Goal: Task Accomplishment & Management: Use online tool/utility

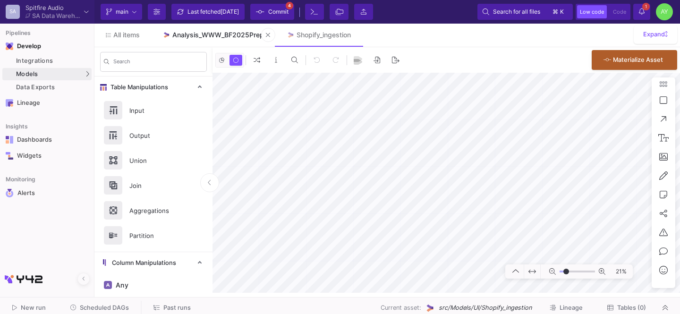
click at [227, 35] on div "Analysis_WWW_BF2025Prep" at bounding box center [218, 35] width 92 height 8
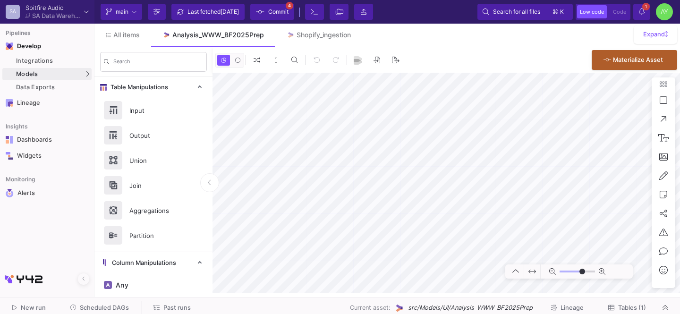
type input "-32"
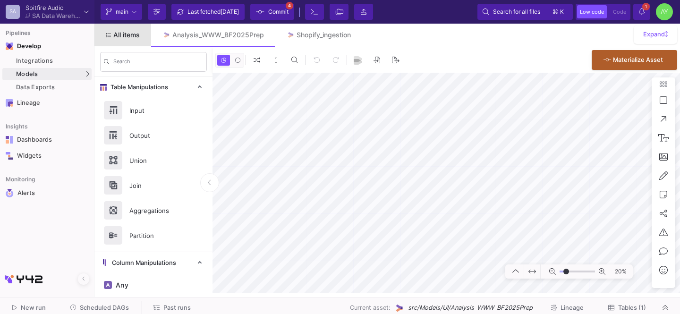
click at [133, 39] on link "All items" at bounding box center [122, 35] width 57 height 23
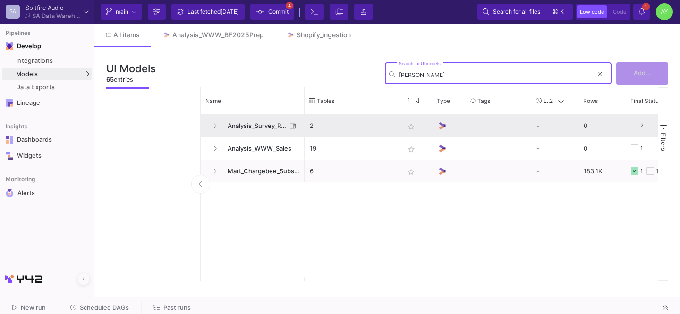
type input "surve"
click at [255, 117] on span "Analysis_Survey_Responses" at bounding box center [254, 126] width 65 height 22
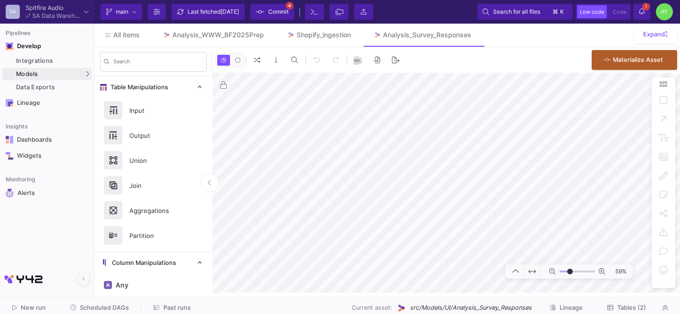
type input "-8"
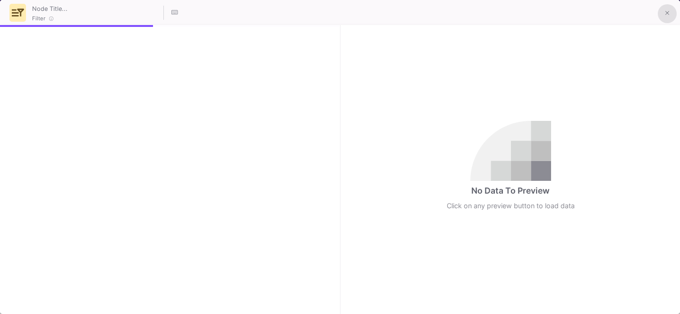
click at [672, 8] on button at bounding box center [667, 13] width 19 height 19
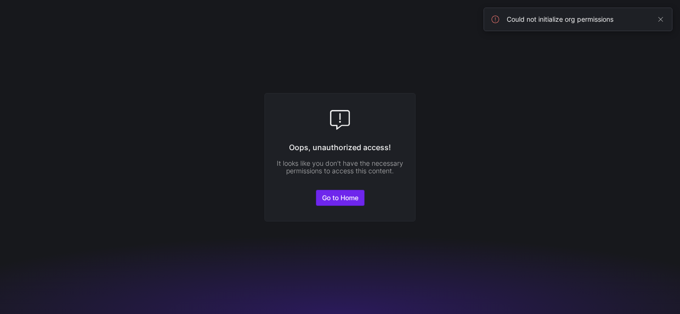
click at [335, 194] on span "Go to Home" at bounding box center [340, 198] width 36 height 8
click at [662, 17] on span at bounding box center [660, 19] width 11 height 11
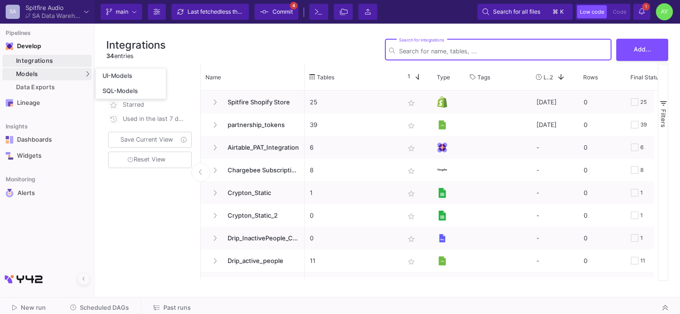
click at [50, 78] on div "Models" at bounding box center [46, 74] width 89 height 12
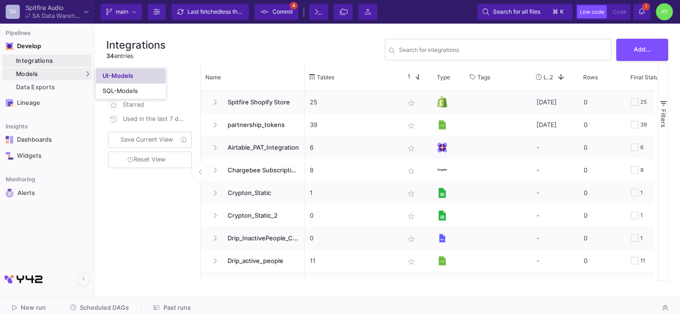
click at [112, 77] on div "UI-Models" at bounding box center [117, 76] width 31 height 8
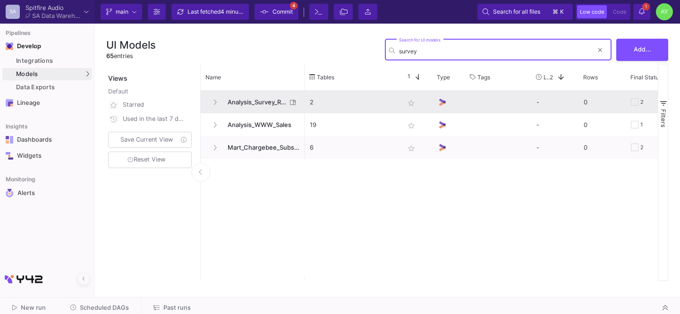
type input "survey"
click at [247, 106] on span "Analysis_Survey_Responses" at bounding box center [254, 102] width 65 height 22
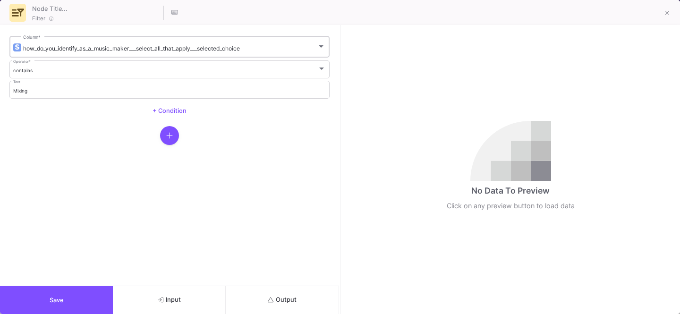
click at [85, 55] on div "how_do_you_identify_as_a_music_maker___select_all_that_apply___selected_choice …" at bounding box center [174, 45] width 302 height 23
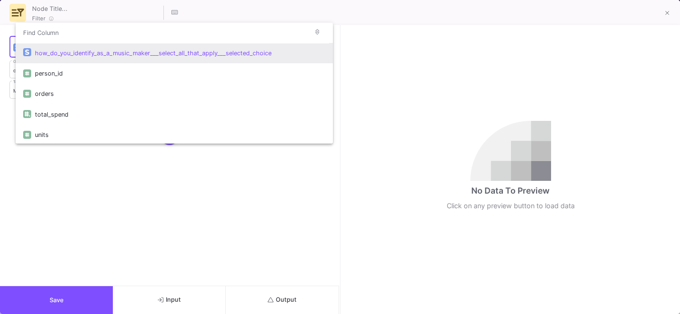
click at [42, 290] on div at bounding box center [340, 157] width 680 height 314
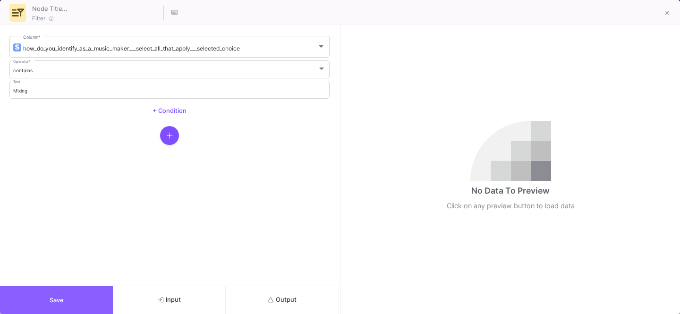
click at [15, 303] on button "Save" at bounding box center [56, 300] width 113 height 28
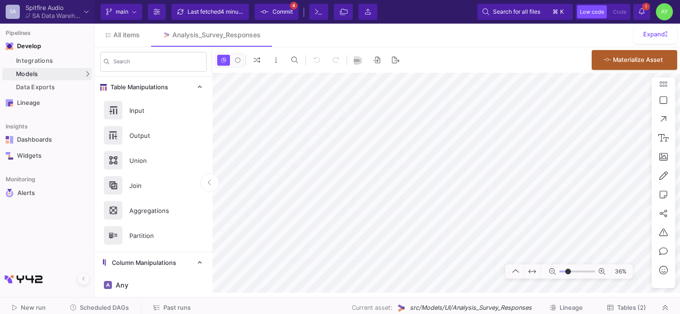
type input "-13"
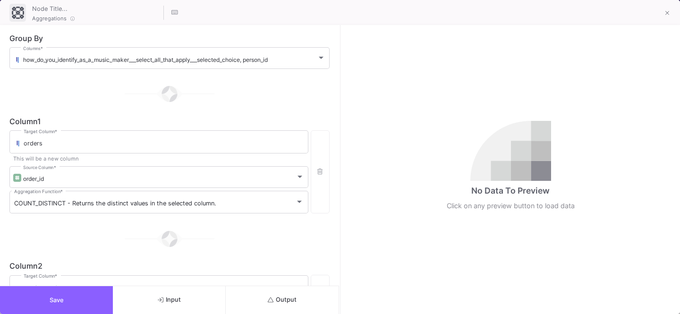
click at [88, 310] on button "Save" at bounding box center [56, 300] width 113 height 28
click at [90, 294] on button "Save" at bounding box center [56, 300] width 113 height 28
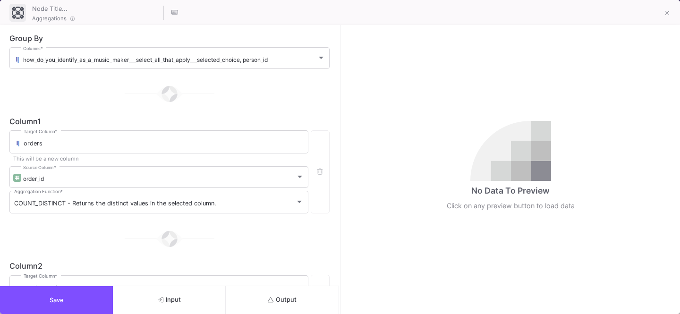
click at [85, 301] on button "Save" at bounding box center [56, 300] width 113 height 28
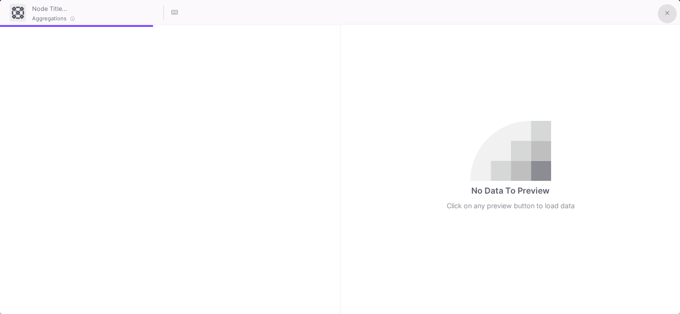
click at [664, 14] on button at bounding box center [667, 13] width 19 height 19
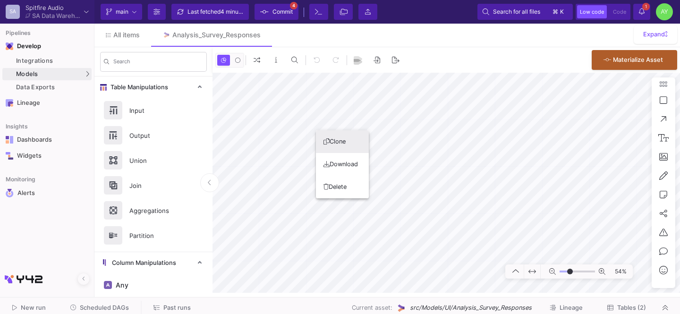
click at [353, 147] on button "Clone" at bounding box center [342, 141] width 53 height 23
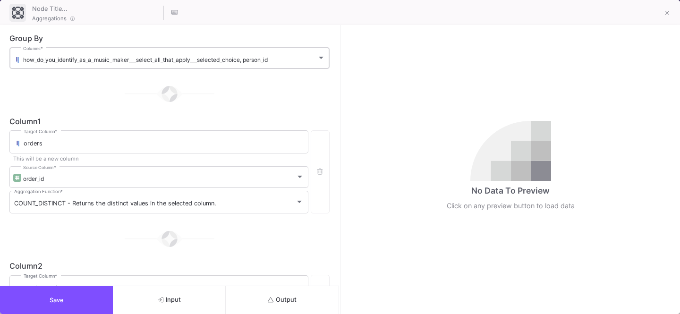
click at [51, 47] on div "how_do_you_identify_as_a_music_maker___select_all_that_apply___selected_choice,…" at bounding box center [174, 57] width 302 height 23
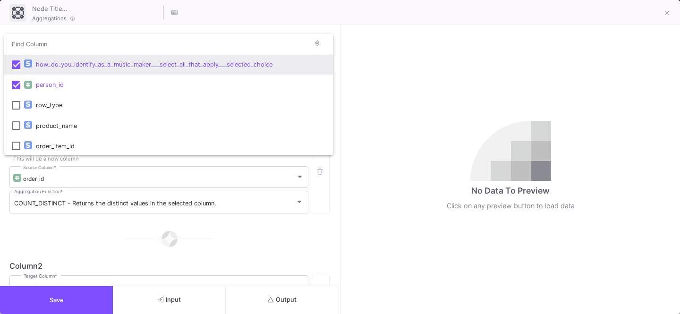
click at [19, 67] on mat-pseudo-checkbox at bounding box center [16, 64] width 8 height 8
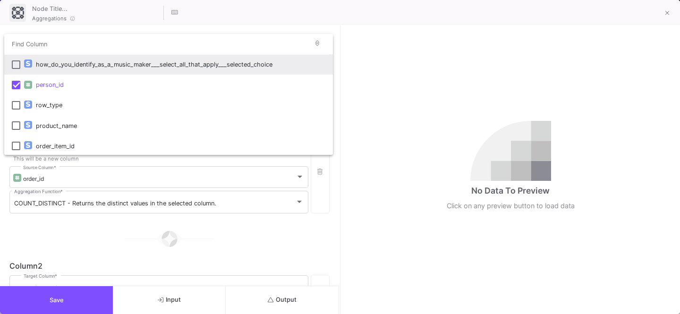
click at [93, 256] on div at bounding box center [340, 157] width 680 height 314
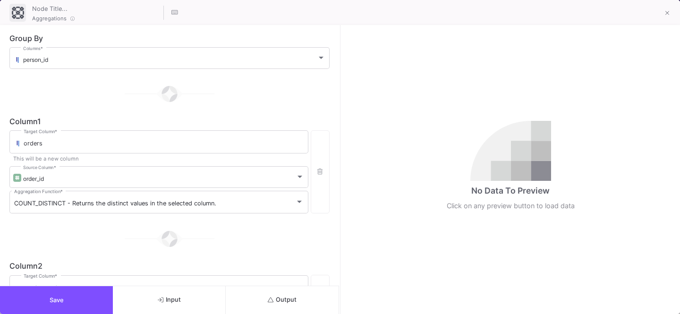
click at [60, 292] on button "Save" at bounding box center [56, 300] width 113 height 28
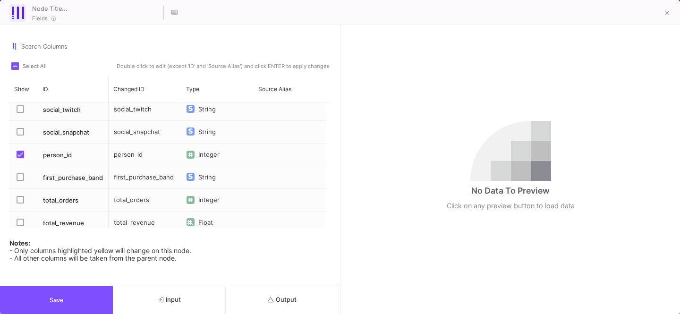
scroll to position [2209, 0]
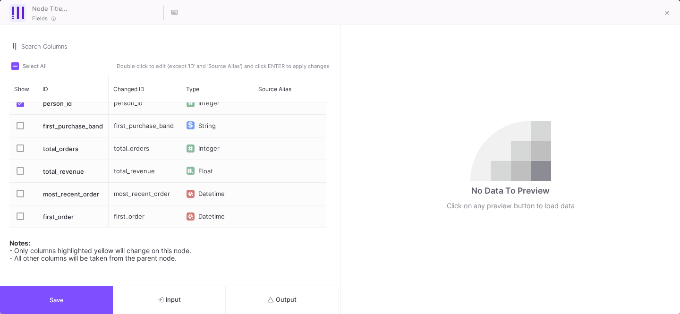
click at [146, 63] on span "Double click to edit (except 'ID' and 'Source Alias') and click ENTER to apply …" at bounding box center [222, 66] width 215 height 8
click at [138, 68] on span "Double click to edit (except 'ID' and 'Source Alias') and click ENTER to apply …" at bounding box center [222, 66] width 215 height 8
click at [94, 51] on div "Search Columns" at bounding box center [175, 43] width 308 height 17
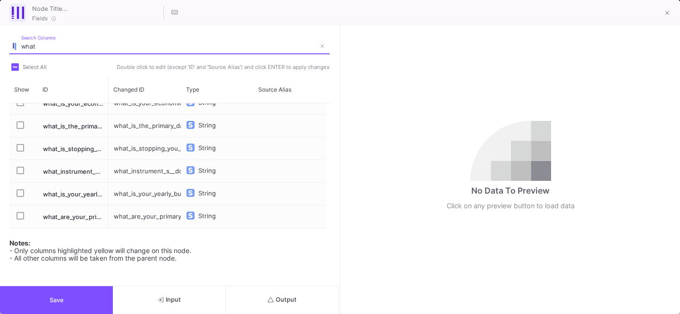
scroll to position [0, 0]
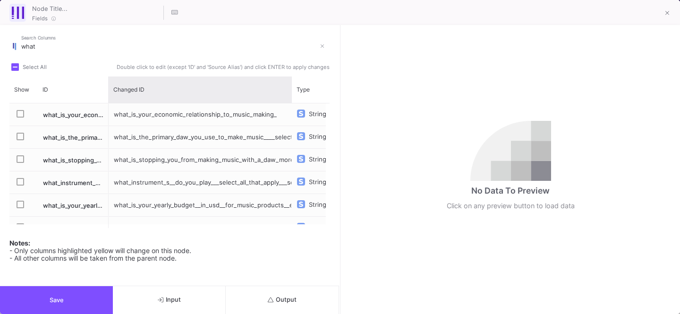
drag, startPoint x: 179, startPoint y: 96, endPoint x: 290, endPoint y: 121, distance: 113.2
click at [290, 121] on div "Show ID Changed ID Type" at bounding box center [169, 152] width 320 height 152
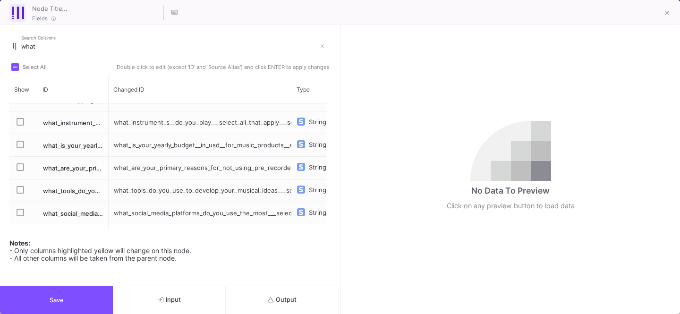
click at [38, 46] on input "what" at bounding box center [168, 47] width 294 height 8
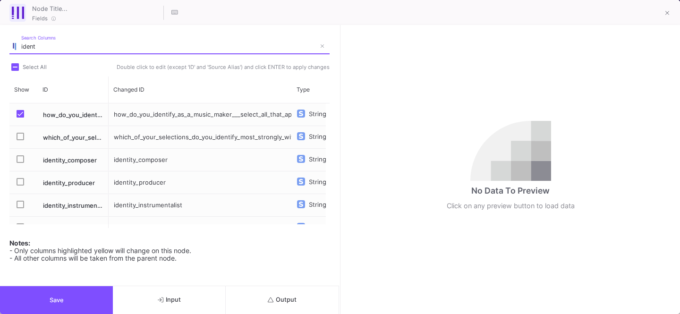
type input "ident"
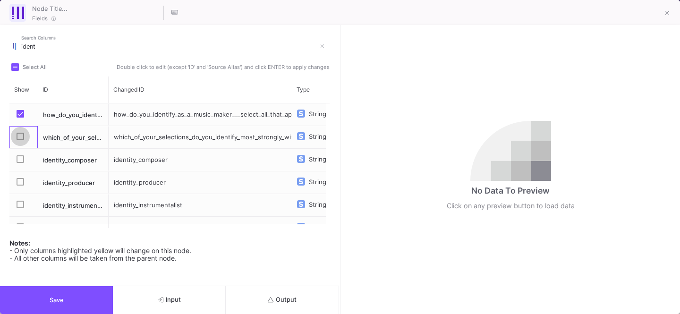
click at [25, 134] on label "Press SPACE to select this row." at bounding box center [23, 137] width 13 height 9
click at [20, 140] on input "Press SPACE to select this row." at bounding box center [20, 140] width 0 height 0
click at [47, 292] on button "Save" at bounding box center [56, 300] width 113 height 28
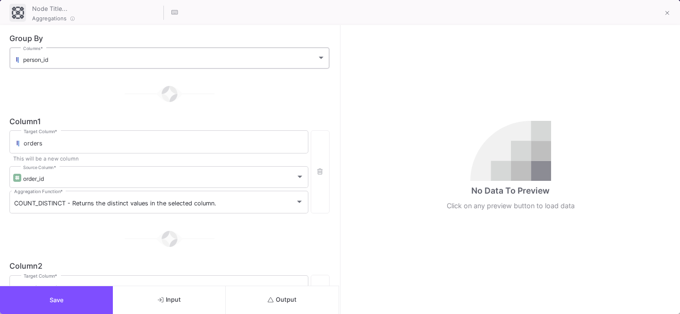
click at [81, 49] on div "person_id Columns *" at bounding box center [174, 57] width 302 height 23
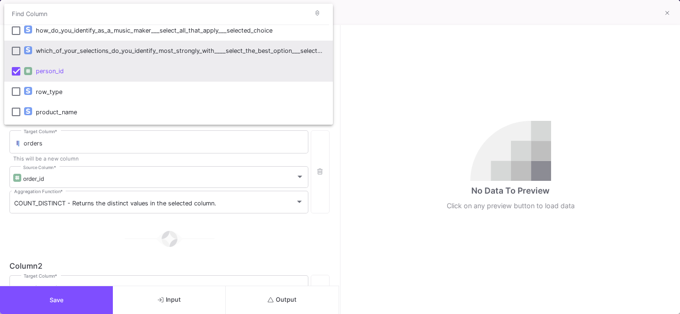
click at [30, 53] on div at bounding box center [28, 50] width 8 height 8
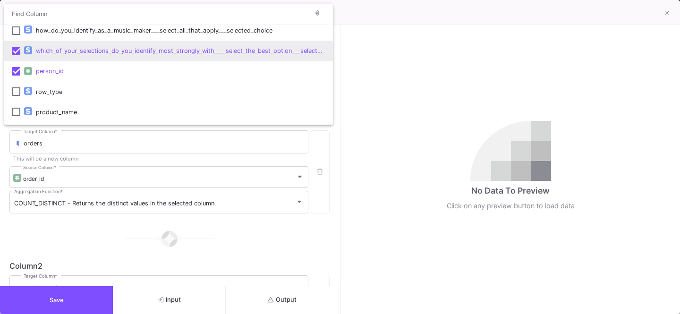
click at [42, 300] on div at bounding box center [340, 157] width 680 height 314
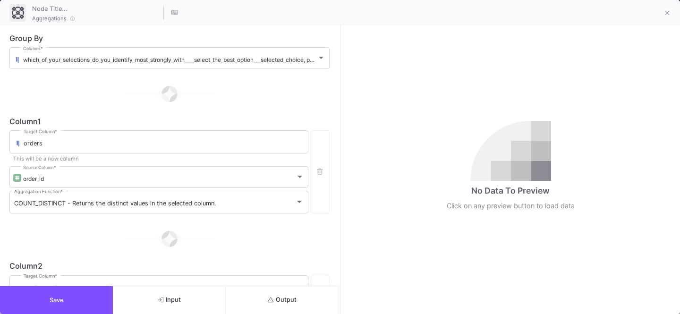
click at [65, 300] on button "Save" at bounding box center [56, 300] width 113 height 28
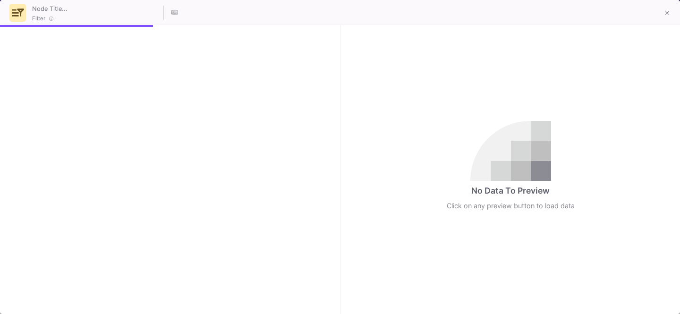
click at [673, 20] on div at bounding box center [666, 12] width 23 height 20
click at [671, 17] on button at bounding box center [667, 13] width 19 height 19
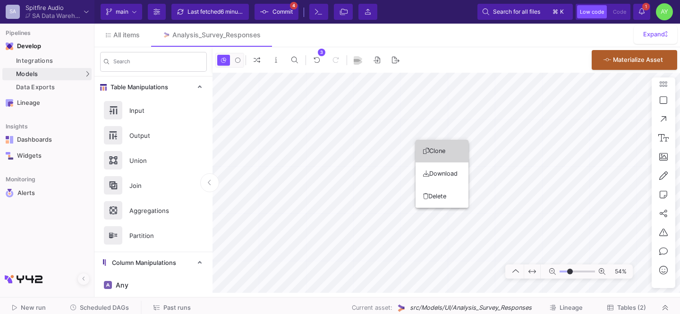
click at [432, 153] on button "Clone" at bounding box center [441, 151] width 53 height 23
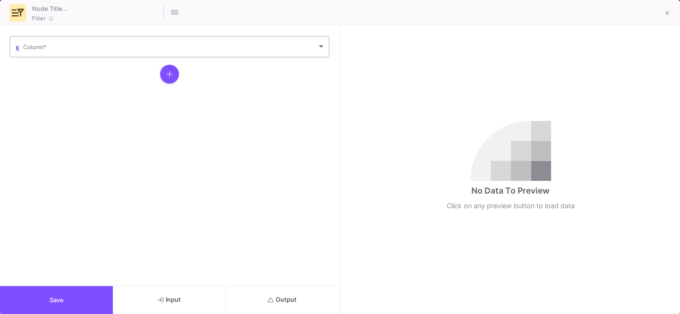
click at [64, 51] on div "Column *" at bounding box center [174, 45] width 302 height 23
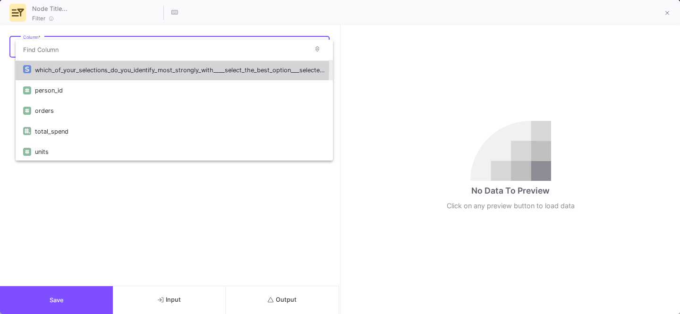
click at [84, 67] on div "which_of_your_selections_do_you_identify_most_strongly_with____select_the_best_…" at bounding box center [180, 70] width 290 height 20
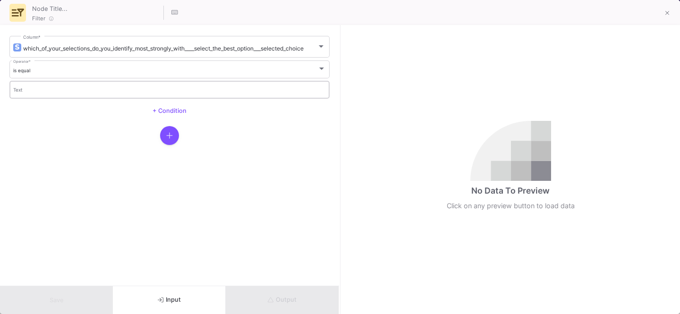
click at [54, 87] on div "Text" at bounding box center [169, 88] width 313 height 19
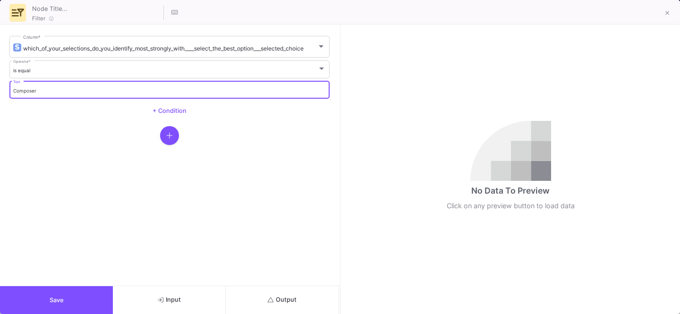
type input "Composer"
click at [55, 299] on span "Save" at bounding box center [57, 299] width 14 height 7
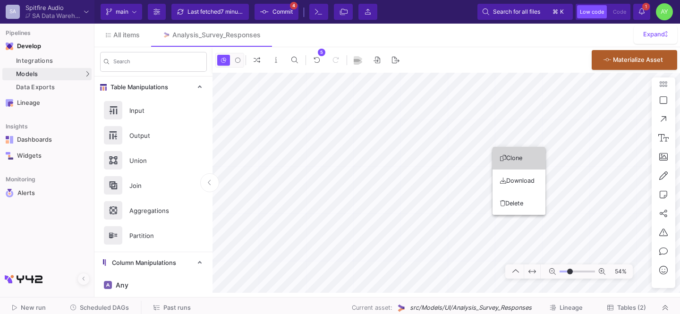
click at [518, 161] on button "Clone" at bounding box center [518, 158] width 53 height 23
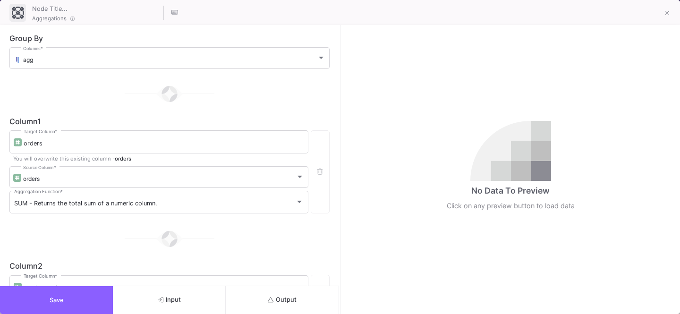
click at [56, 297] on span "Save" at bounding box center [57, 299] width 14 height 7
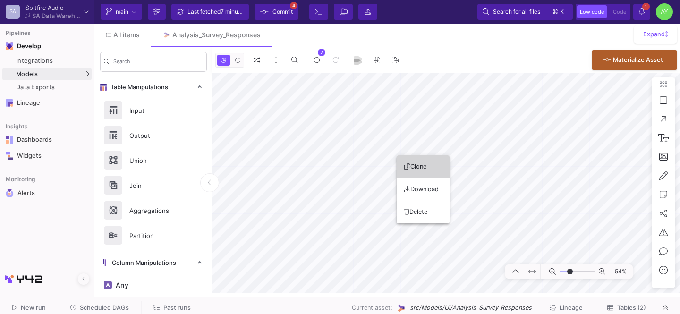
click at [406, 170] on button "Clone" at bounding box center [423, 166] width 53 height 23
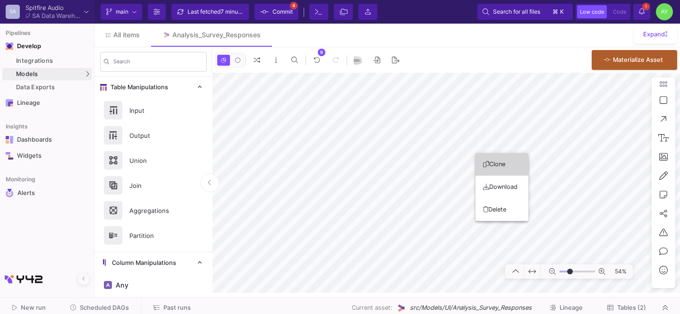
click at [493, 165] on button "Clone" at bounding box center [501, 164] width 53 height 23
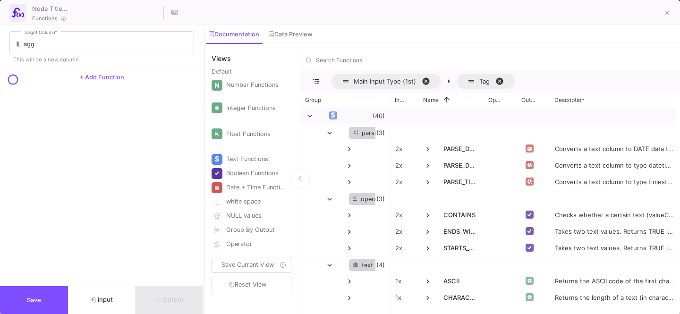
click at [155, 299] on div "Output" at bounding box center [169, 300] width 68 height 28
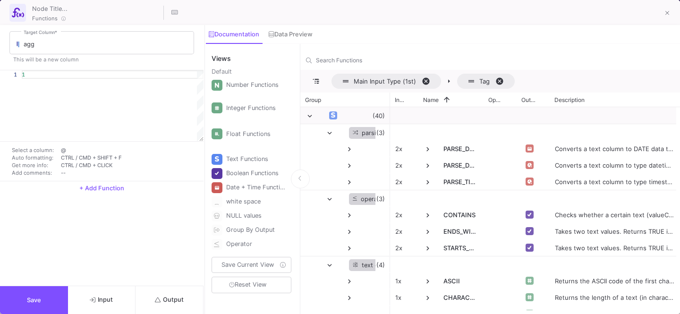
click at [165, 298] on span "Output" at bounding box center [169, 299] width 29 height 7
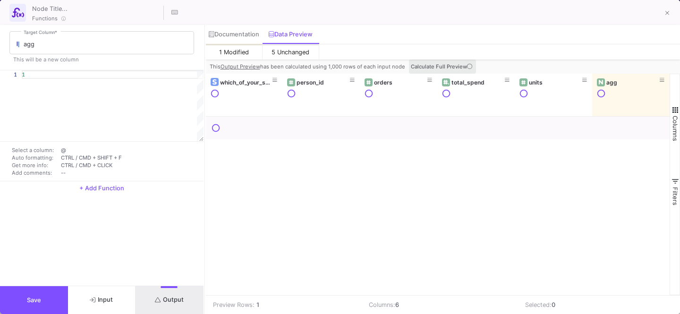
click at [442, 68] on span "Calculate Full Preview" at bounding box center [442, 66] width 63 height 7
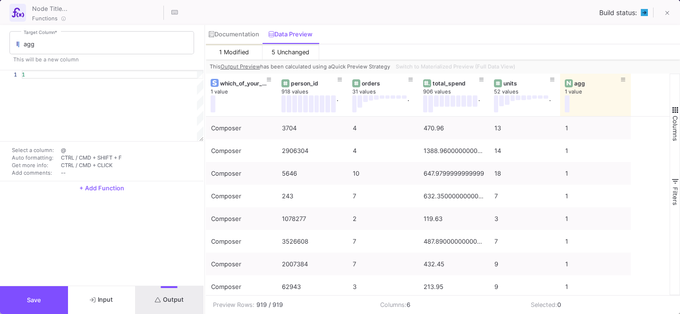
click at [19, 303] on button "Save" at bounding box center [34, 300] width 68 height 28
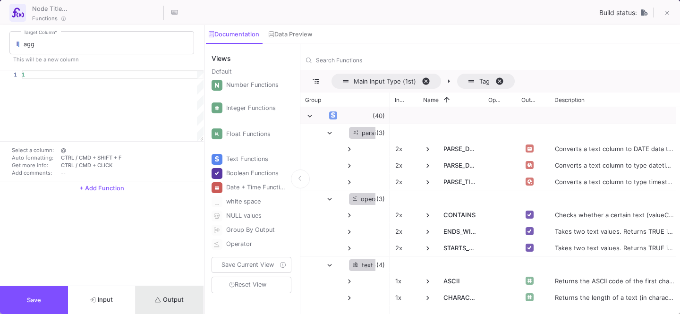
click at [169, 305] on button "Output" at bounding box center [169, 300] width 68 height 28
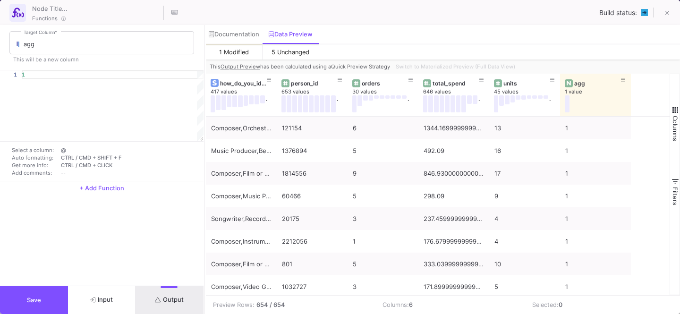
click at [31, 296] on span "Save" at bounding box center [34, 299] width 14 height 7
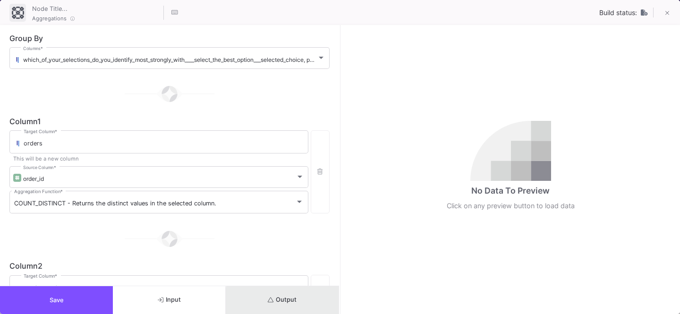
click at [282, 302] on span "Output" at bounding box center [282, 299] width 29 height 7
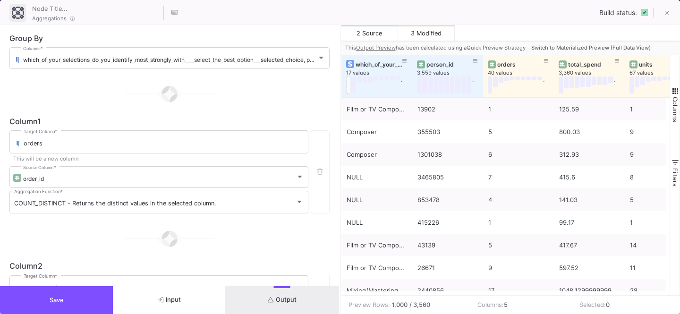
click at [50, 296] on span "Save" at bounding box center [57, 299] width 14 height 7
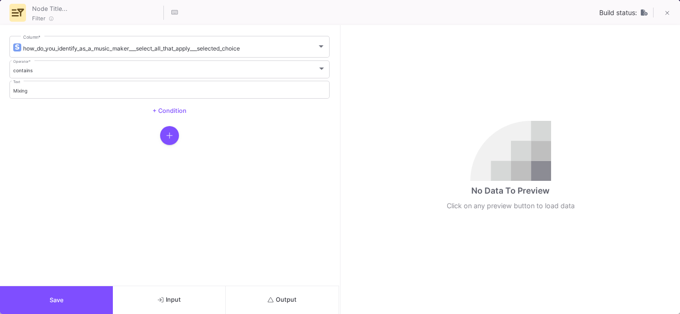
click at [40, 293] on button "Save" at bounding box center [56, 300] width 113 height 28
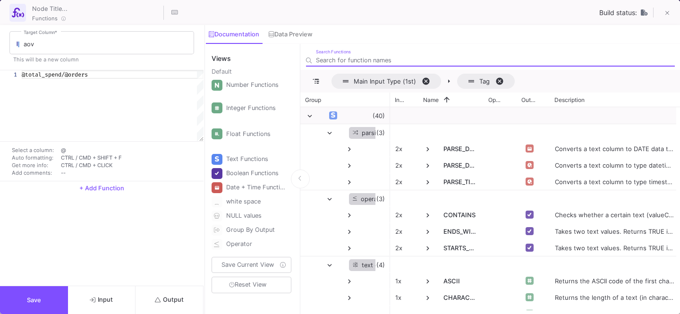
click at [163, 299] on span "Output" at bounding box center [169, 299] width 29 height 7
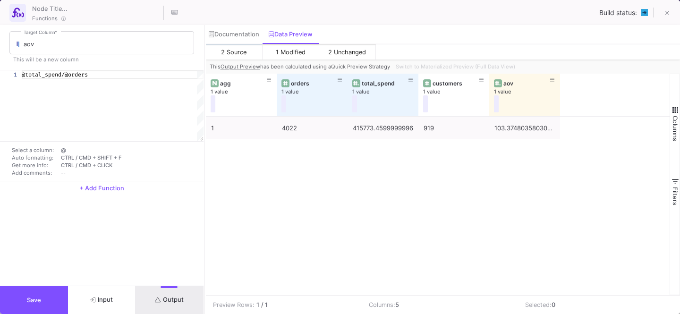
click at [51, 288] on button "Save" at bounding box center [34, 300] width 68 height 28
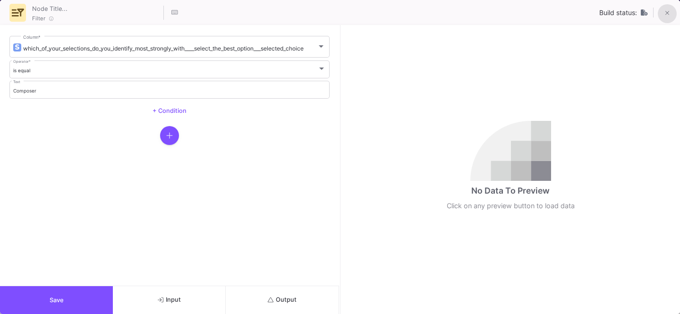
click at [667, 16] on icon at bounding box center [667, 13] width 4 height 7
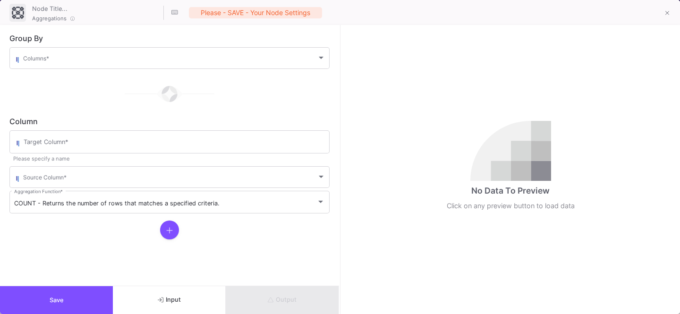
click at [62, 53] on div "Columns *" at bounding box center [174, 57] width 302 height 23
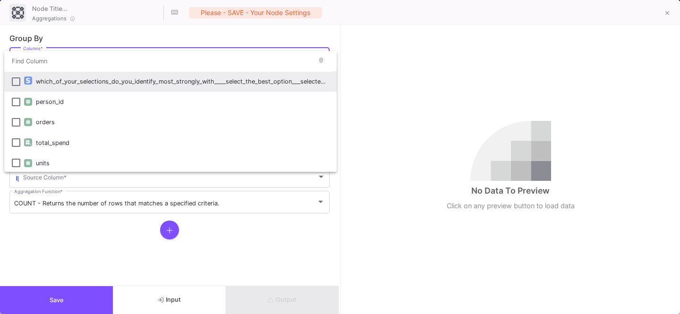
click at [74, 76] on div "which_of_your_selections_do_you_identify_most_strongly_with____select_the_best_…" at bounding box center [182, 81] width 293 height 20
click at [50, 232] on div at bounding box center [340, 157] width 680 height 314
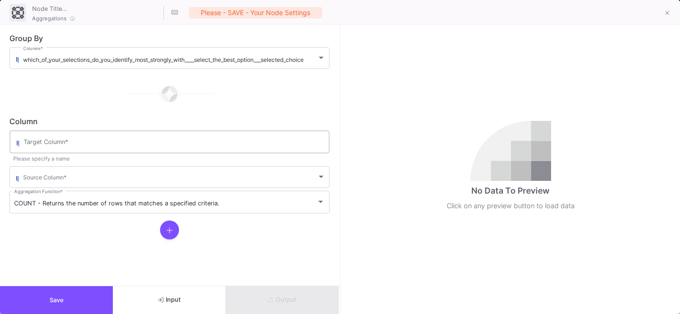
click at [65, 143] on input "Target Column *" at bounding box center [174, 144] width 301 height 8
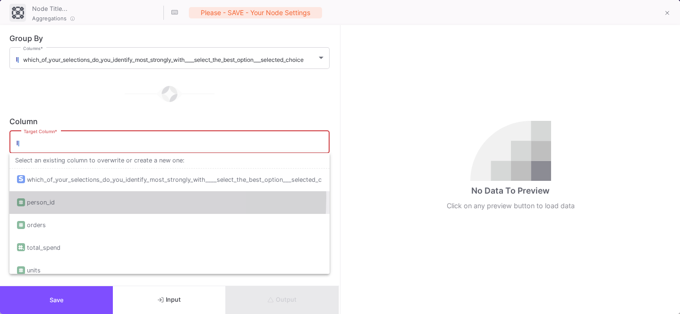
click at [46, 197] on div "person_id" at bounding box center [41, 202] width 28 height 23
type input "person_id"
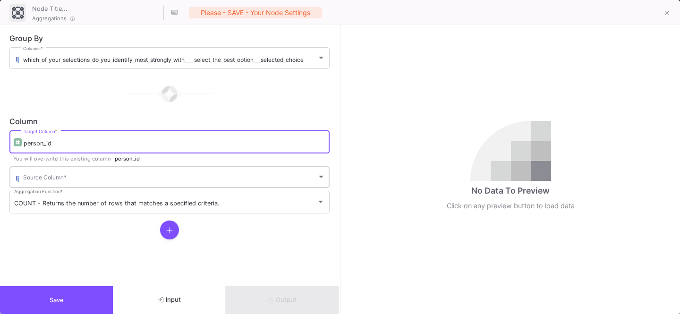
click at [62, 175] on span at bounding box center [170, 178] width 294 height 7
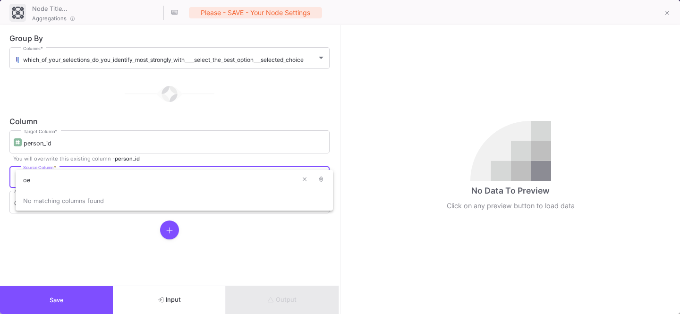
type input "o"
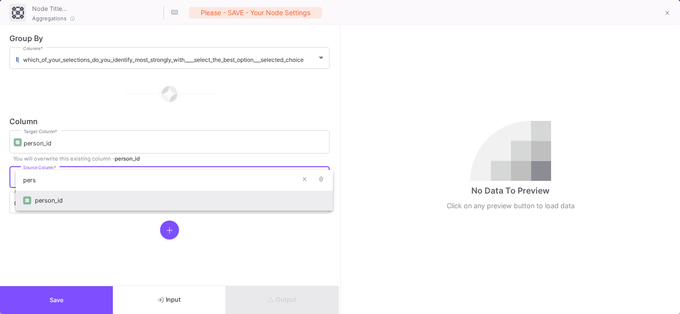
type input "pers"
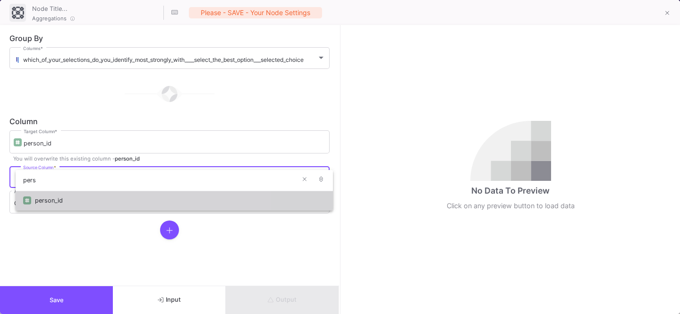
click at [62, 194] on div "person_id" at bounding box center [180, 200] width 290 height 20
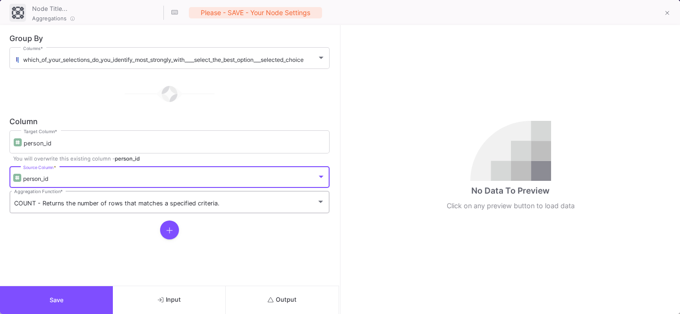
click at [51, 199] on div "COUNT - Returns the number of rows that matches a specified criteria. Aggregati…" at bounding box center [169, 201] width 311 height 25
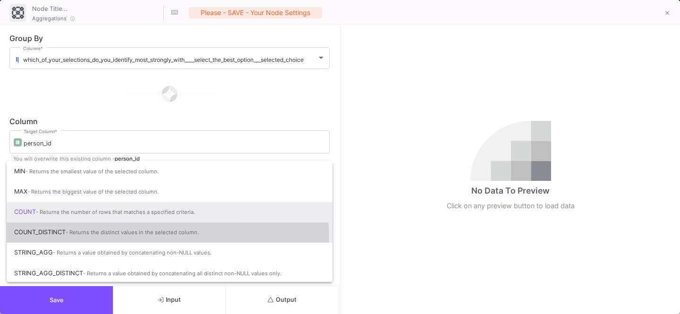
click at [45, 241] on span "COUNT_DISTINCT - Returns the distinct values in the selected column." at bounding box center [169, 232] width 311 height 21
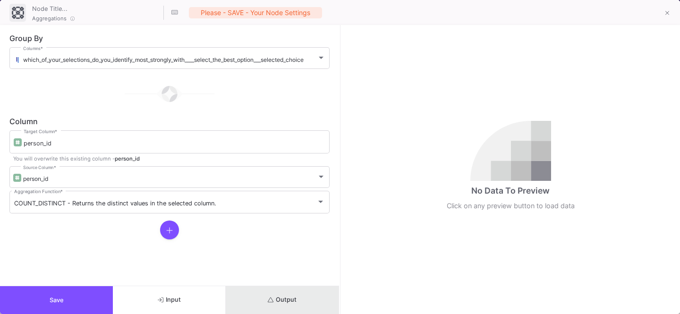
click at [271, 288] on button "Output" at bounding box center [282, 300] width 113 height 28
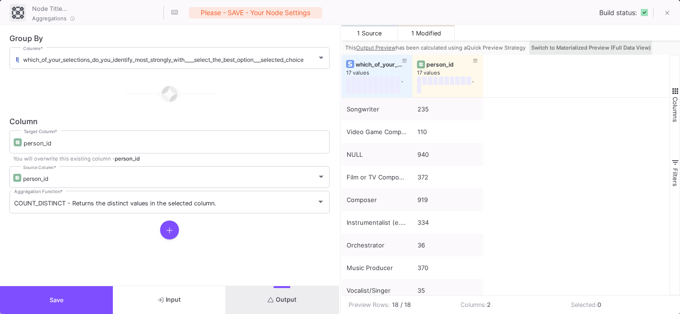
click at [569, 47] on span "Switch to Materialized Preview (Full Data View)" at bounding box center [590, 47] width 119 height 7
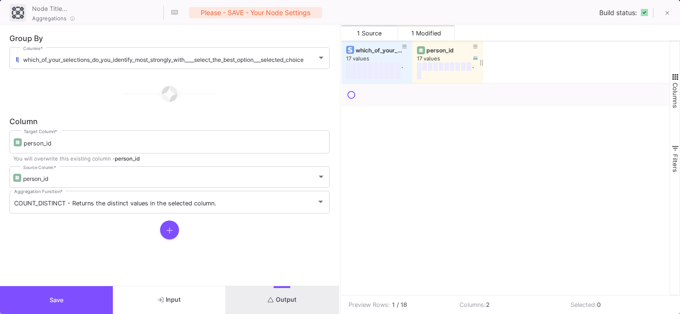
click at [446, 52] on div "person_id" at bounding box center [449, 50] width 47 height 7
click at [49, 291] on button "Save" at bounding box center [56, 300] width 113 height 28
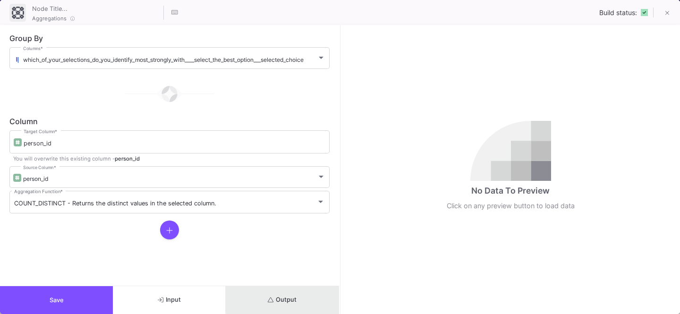
click at [287, 299] on span "Output" at bounding box center [282, 299] width 29 height 7
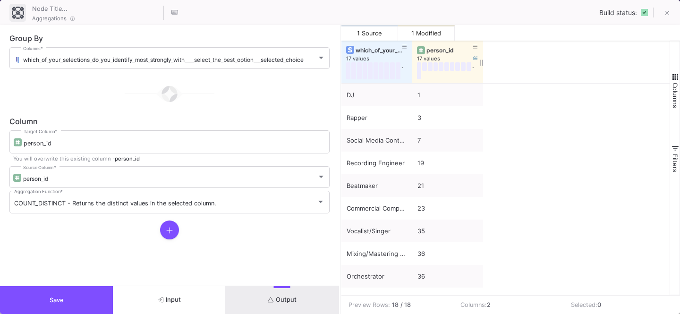
click at [435, 49] on div "person_id" at bounding box center [449, 50] width 47 height 7
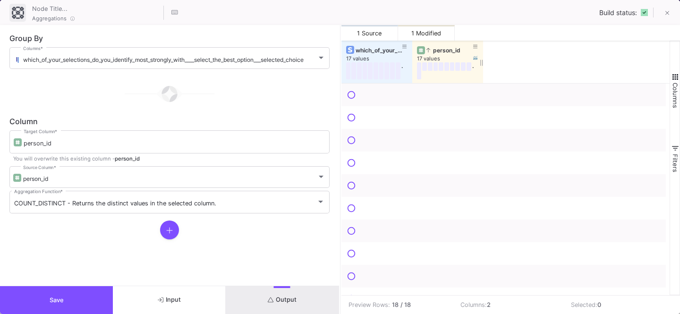
click at [435, 49] on div "person_id" at bounding box center [449, 50] width 47 height 7
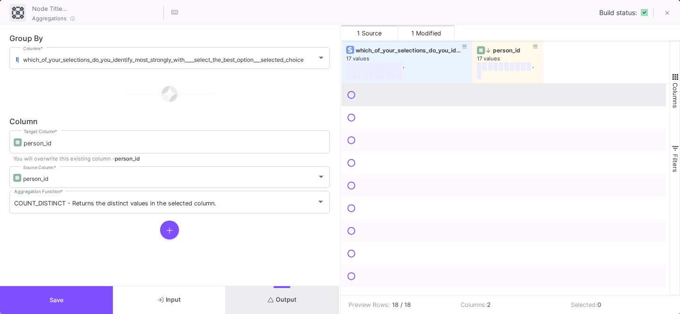
click at [471, 85] on div "which_of_your_selections_do_you_identify_most_strongly_with____select_the_best_…" at bounding box center [505, 168] width 329 height 254
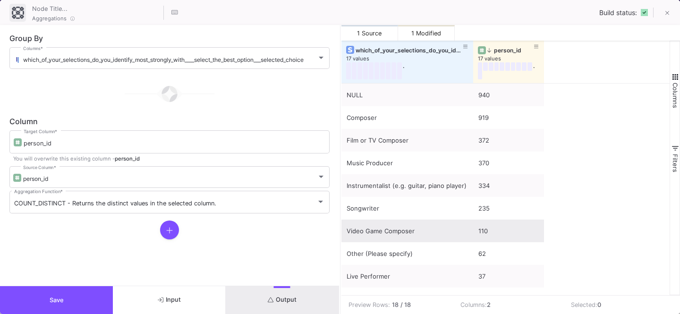
scroll to position [8, 0]
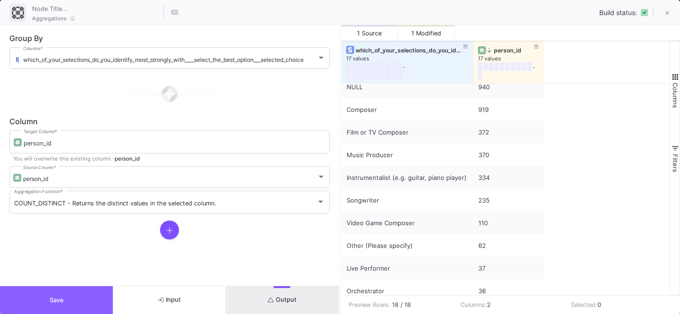
click at [80, 298] on button "Save" at bounding box center [56, 300] width 113 height 28
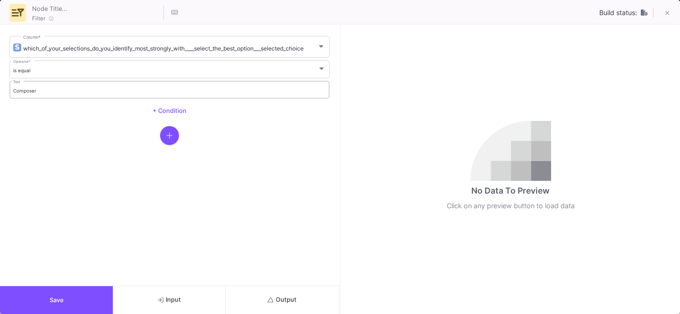
click at [68, 91] on input "Composer" at bounding box center [169, 91] width 313 height 6
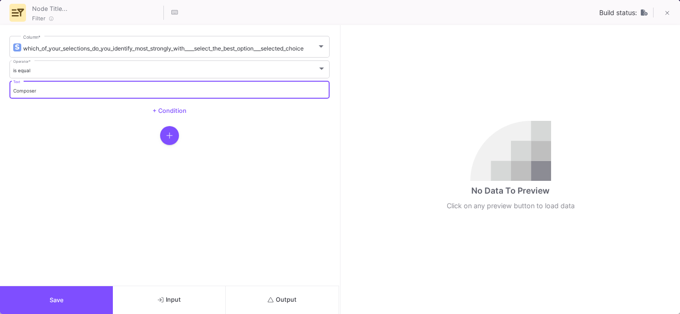
click at [68, 91] on input "Composer" at bounding box center [169, 91] width 313 height 6
type input "Music Producer"
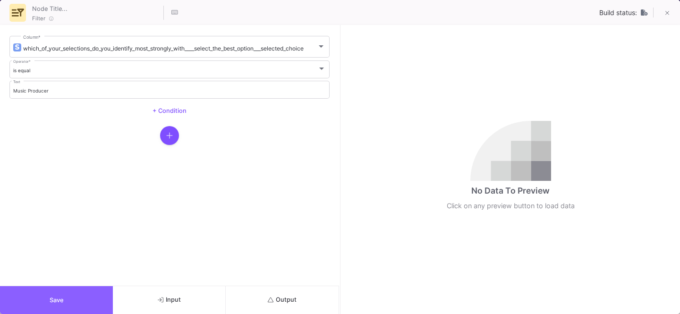
click at [60, 290] on button "Save" at bounding box center [56, 300] width 113 height 28
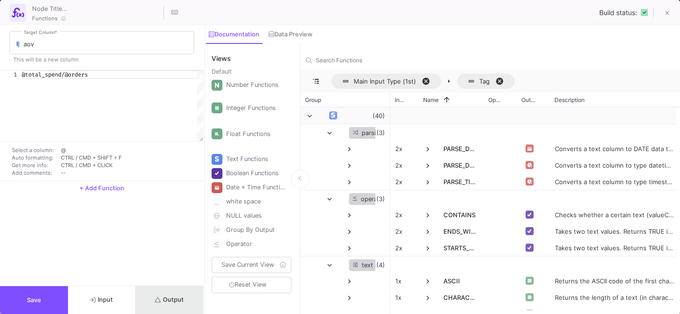
click at [159, 299] on icon "submit" at bounding box center [158, 300] width 6 height 6
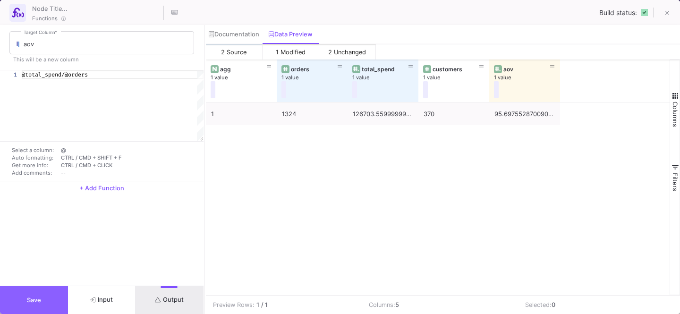
click at [27, 296] on button "Save" at bounding box center [34, 300] width 68 height 28
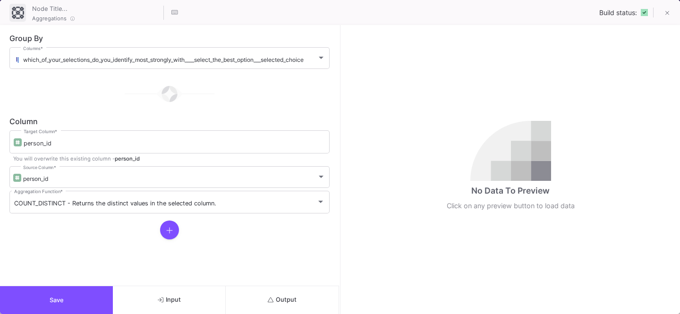
click at [281, 293] on button "Output" at bounding box center [282, 300] width 113 height 28
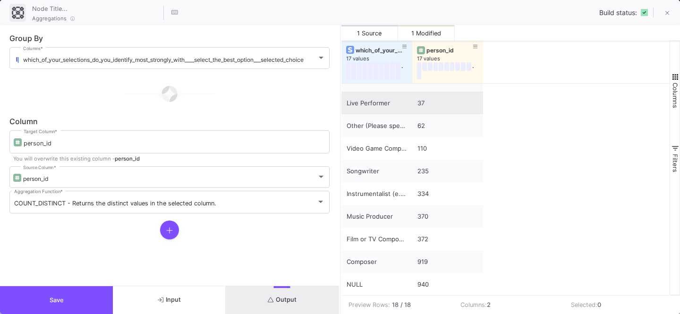
scroll to position [0, 0]
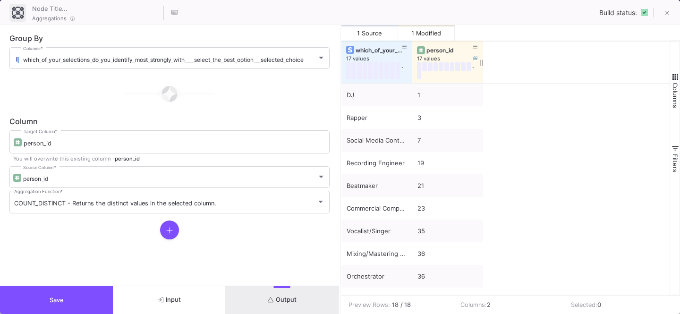
click at [433, 54] on div "person_id" at bounding box center [447, 50] width 61 height 10
click at [439, 49] on div "person_id" at bounding box center [449, 50] width 47 height 7
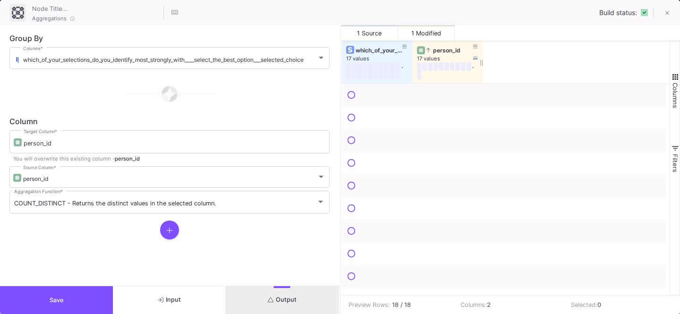
click at [439, 49] on div "person_id" at bounding box center [449, 50] width 47 height 7
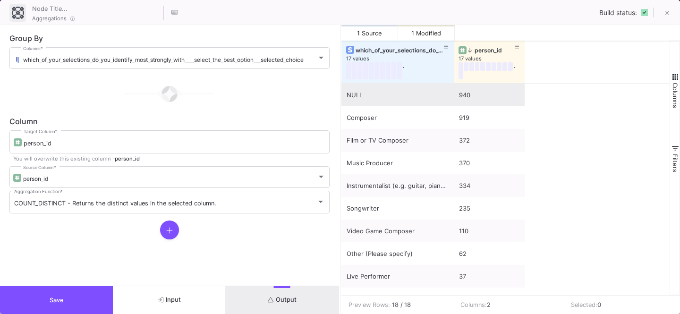
drag, startPoint x: 411, startPoint y: 79, endPoint x: 473, endPoint y: 92, distance: 63.2
click at [473, 92] on div "which_of_your_selections_do_you_identify_most_strongly_with____select_the_best_…" at bounding box center [505, 168] width 329 height 254
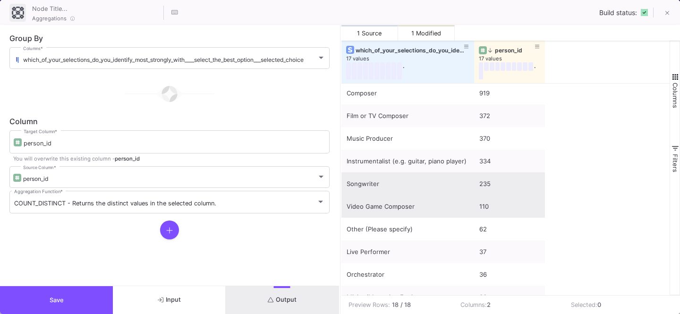
scroll to position [27, 0]
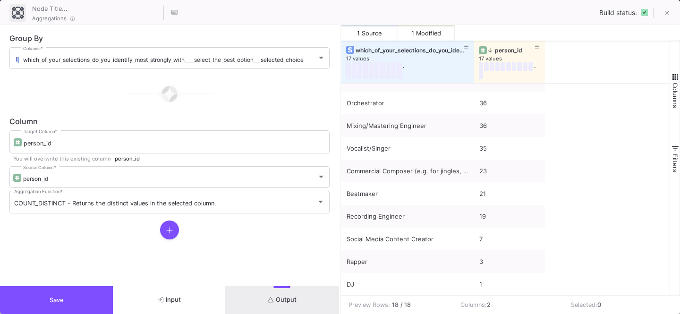
click at [74, 284] on form "Group By which_of_your_selections_do_you_identify_most_strongly_with____select_…" at bounding box center [169, 155] width 339 height 261
click at [65, 292] on button "Save" at bounding box center [56, 300] width 113 height 28
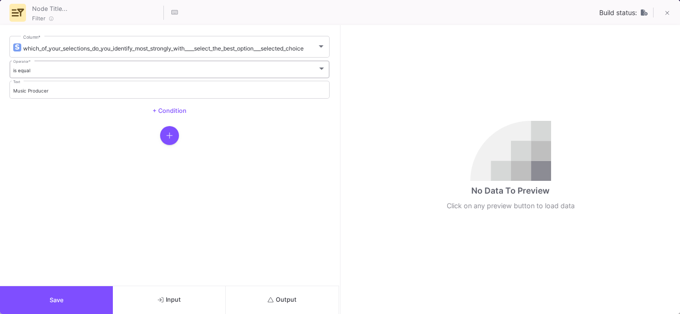
click at [90, 77] on div "is equal Operator *" at bounding box center [169, 68] width 313 height 19
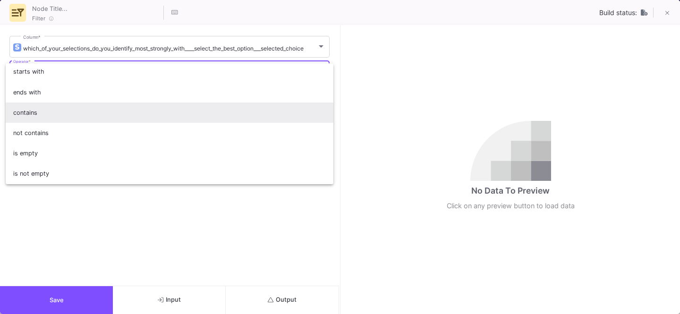
click at [51, 116] on span "contains" at bounding box center [169, 112] width 313 height 20
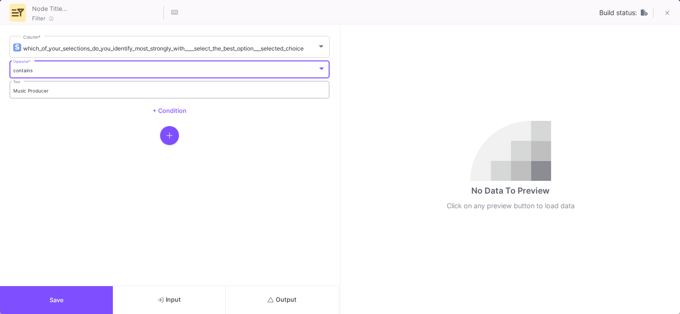
click at [29, 86] on div "Music Producer Text" at bounding box center [169, 88] width 313 height 19
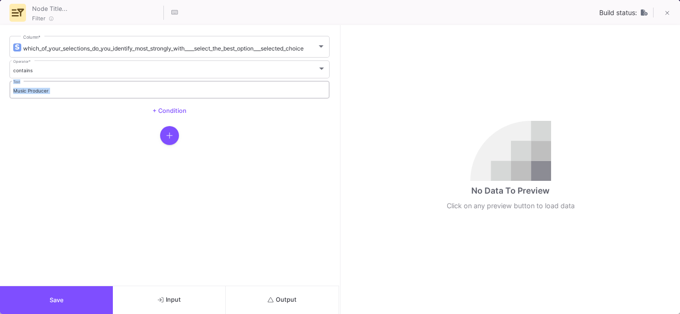
click at [29, 86] on div "Music Producer Text" at bounding box center [169, 88] width 313 height 19
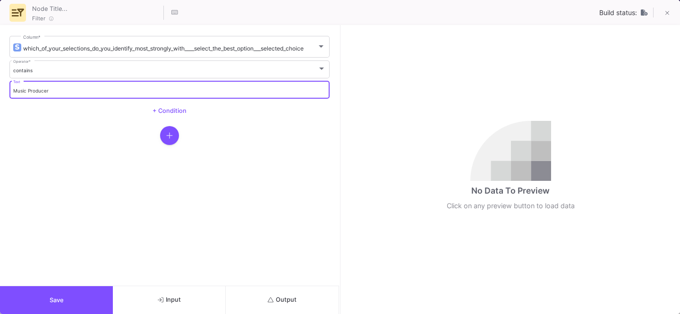
click at [34, 89] on input "Music Producer" at bounding box center [169, 91] width 313 height 6
type input "Instrumentalist"
click at [49, 300] on button "Save" at bounding box center [56, 300] width 113 height 28
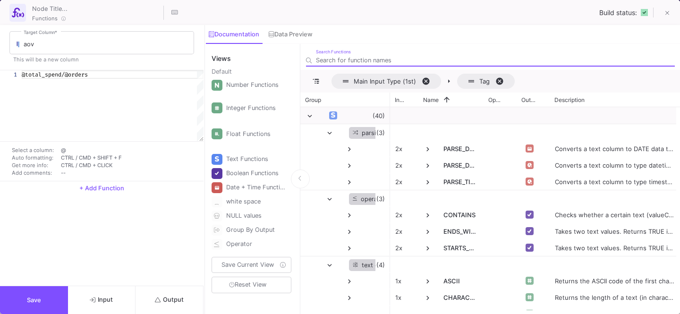
click at [164, 299] on span "Output" at bounding box center [169, 299] width 29 height 7
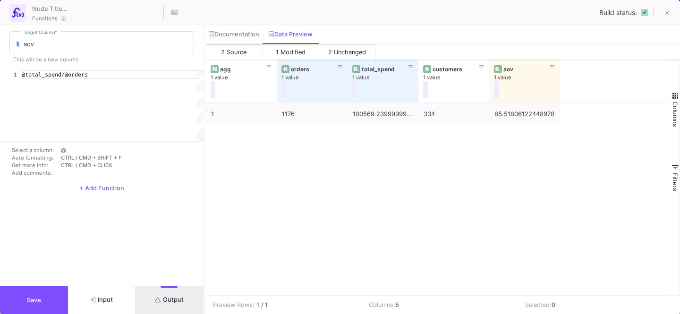
click at [17, 294] on button "Save" at bounding box center [34, 300] width 68 height 28
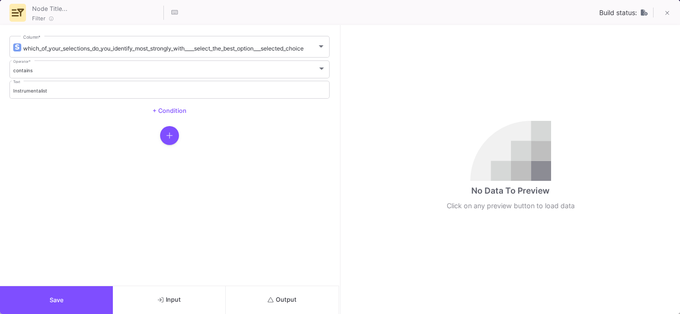
click at [90, 296] on button "Save" at bounding box center [56, 300] width 113 height 28
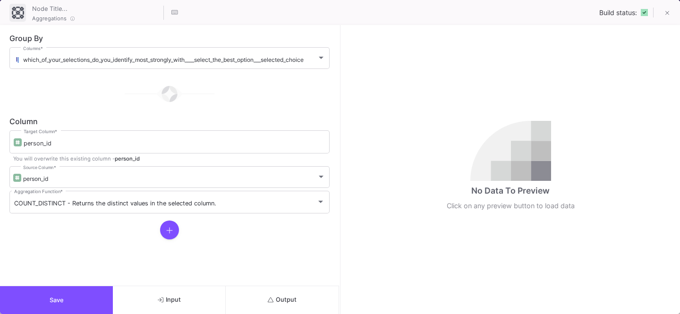
click at [282, 298] on span "Output" at bounding box center [282, 299] width 29 height 7
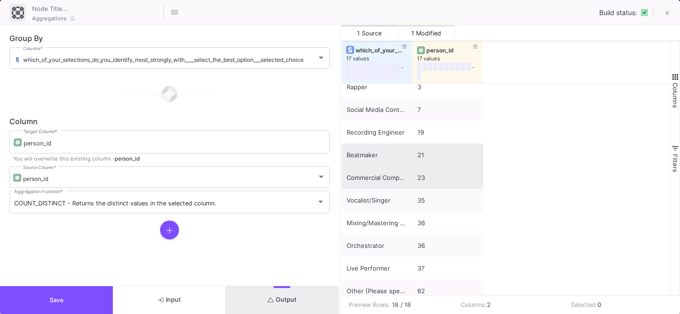
scroll to position [96, 0]
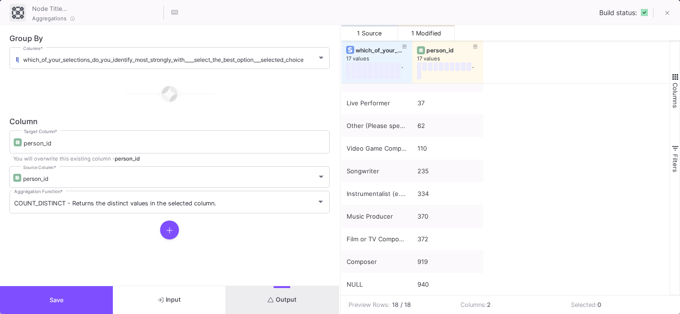
click at [92, 291] on button "Save" at bounding box center [56, 300] width 113 height 28
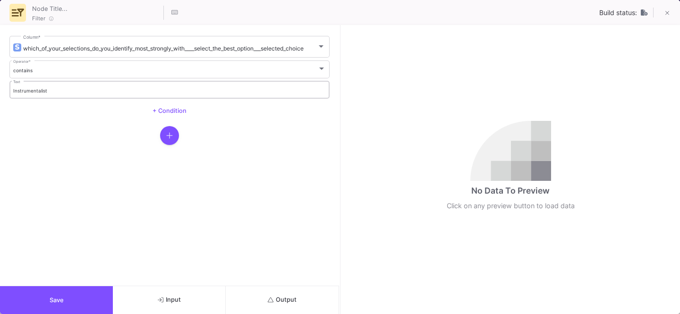
click at [68, 92] on input "Instrumentalist" at bounding box center [169, 91] width 313 height 6
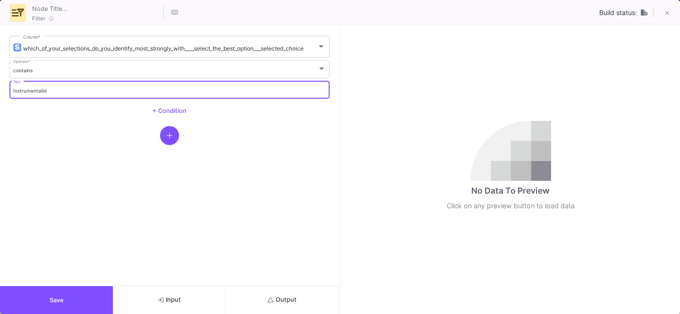
click at [68, 92] on input "Instrumentalist" at bounding box center [169, 91] width 313 height 6
type input "Songwriter"
click at [42, 292] on button "Save" at bounding box center [56, 300] width 113 height 28
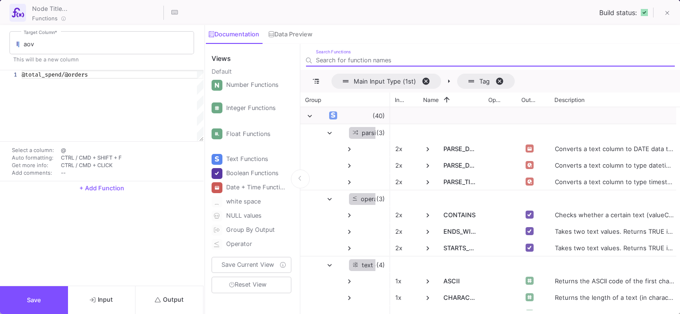
click at [169, 299] on span "Output" at bounding box center [169, 299] width 29 height 7
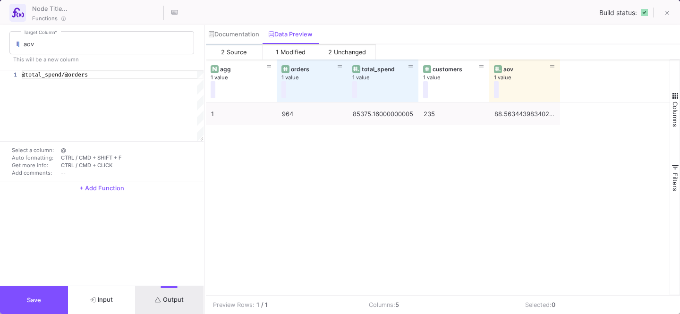
click at [45, 296] on button "Save" at bounding box center [34, 300] width 68 height 28
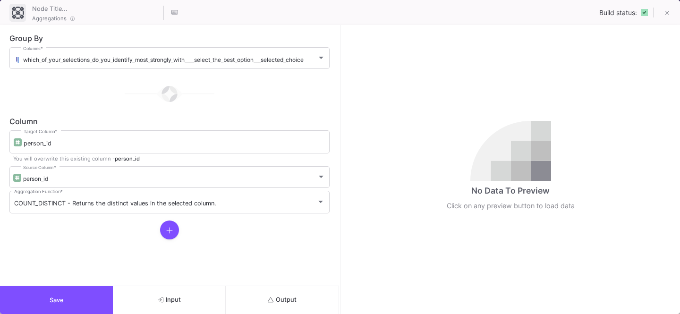
click at [284, 298] on span "Output" at bounding box center [282, 299] width 29 height 7
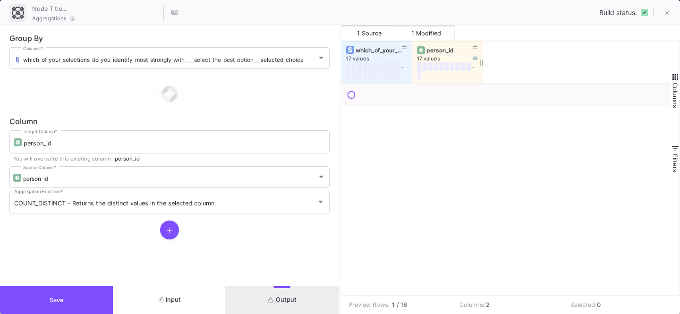
click at [440, 53] on div "person_id" at bounding box center [447, 50] width 61 height 10
click at [438, 49] on div "person_id" at bounding box center [449, 50] width 47 height 7
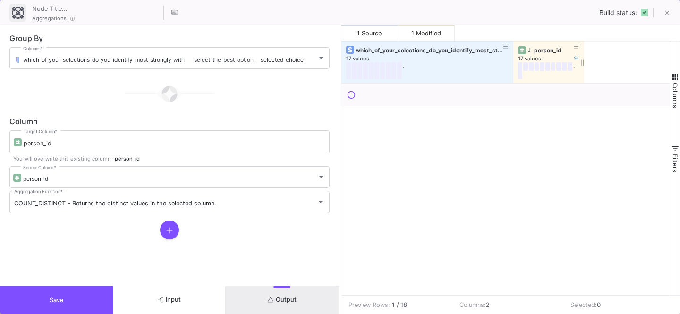
drag, startPoint x: 412, startPoint y: 64, endPoint x: 528, endPoint y: 74, distance: 116.6
click at [515, 74] on div at bounding box center [513, 62] width 4 height 42
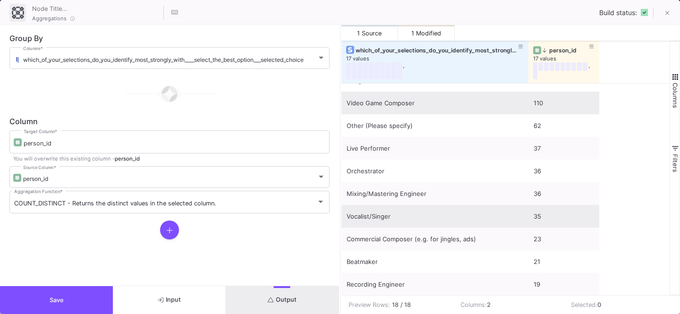
scroll to position [141, 0]
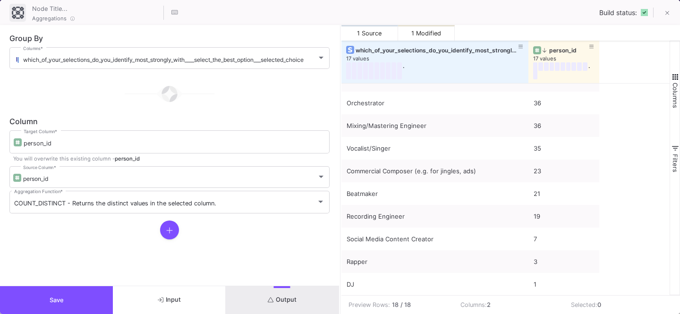
click at [76, 286] on button "Save" at bounding box center [56, 300] width 113 height 28
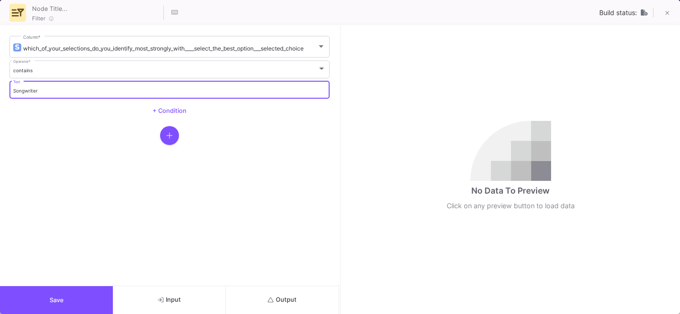
click at [61, 88] on input "Songwriter" at bounding box center [169, 91] width 313 height 6
type input "Mixing"
click at [29, 293] on button "Save" at bounding box center [56, 300] width 113 height 28
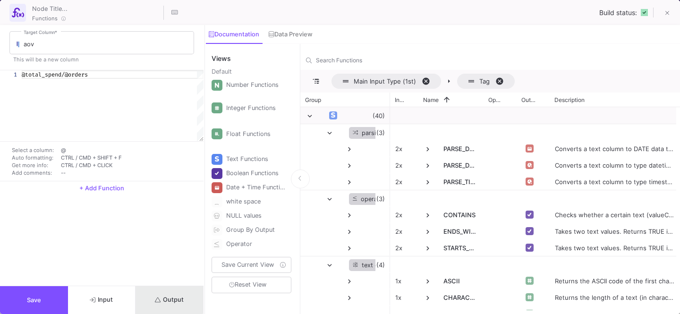
click at [168, 296] on span "Output" at bounding box center [169, 299] width 29 height 7
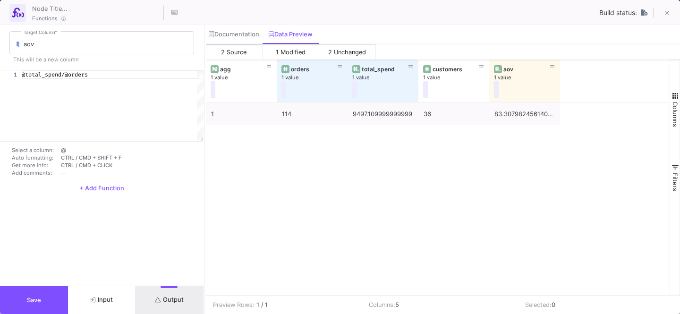
click at [45, 293] on button "Save" at bounding box center [34, 300] width 68 height 28
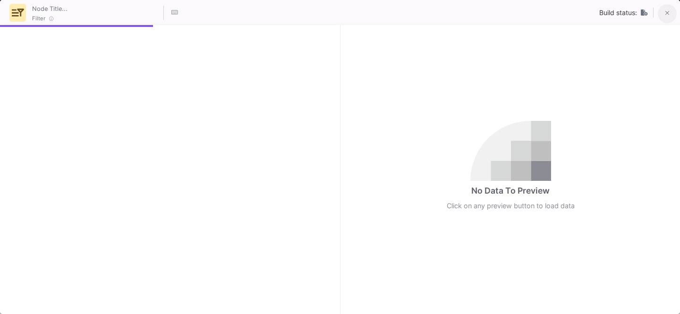
click at [668, 12] on icon at bounding box center [667, 13] width 4 height 7
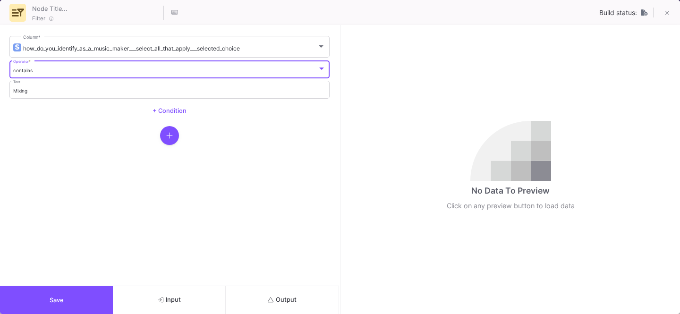
click at [33, 71] on div "contains" at bounding box center [165, 71] width 305 height 6
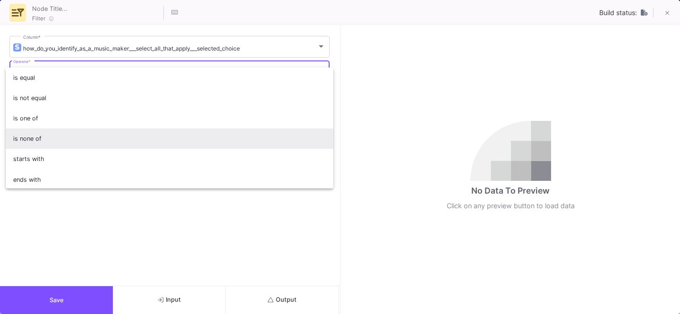
scroll to position [83, 0]
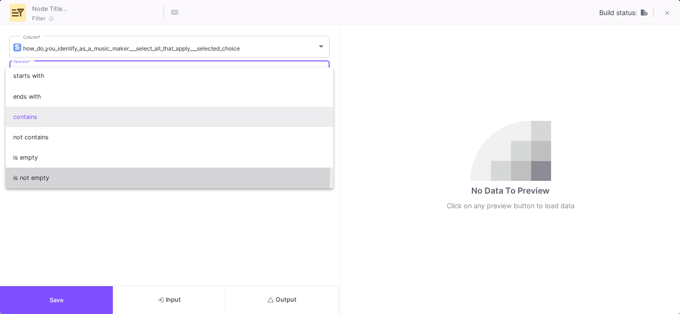
click at [29, 169] on span "is not empty" at bounding box center [169, 178] width 313 height 20
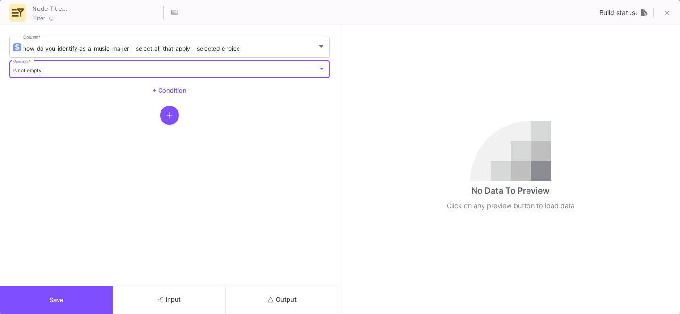
click at [43, 289] on button "Save" at bounding box center [56, 300] width 113 height 28
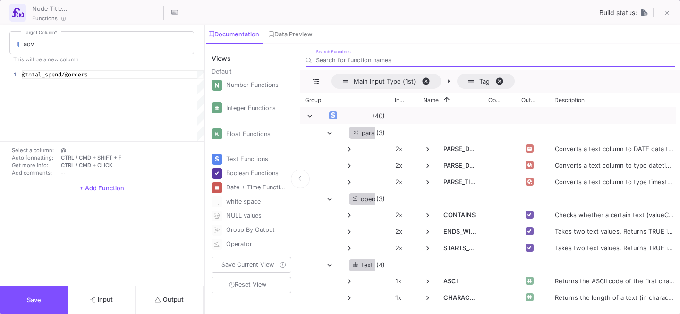
click at [168, 297] on span "Output" at bounding box center [169, 299] width 29 height 7
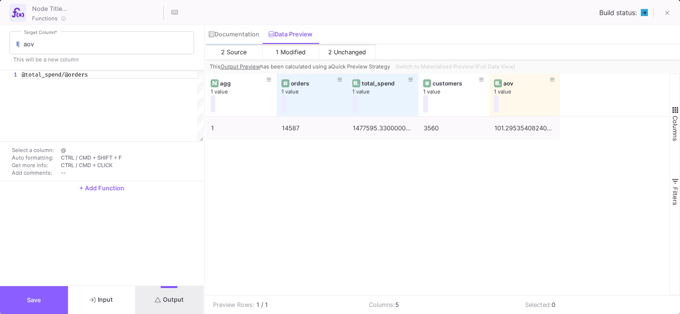
click at [44, 298] on button "Save" at bounding box center [34, 300] width 68 height 28
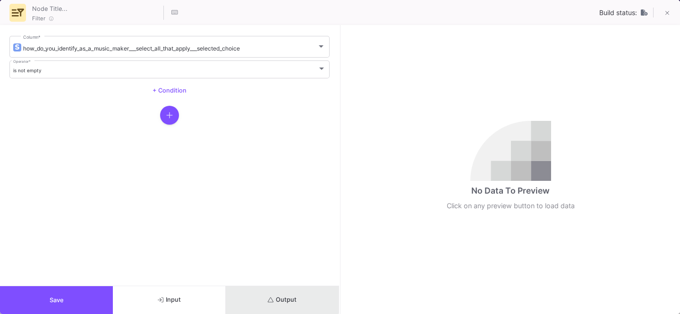
click at [282, 298] on span "Output" at bounding box center [282, 299] width 29 height 7
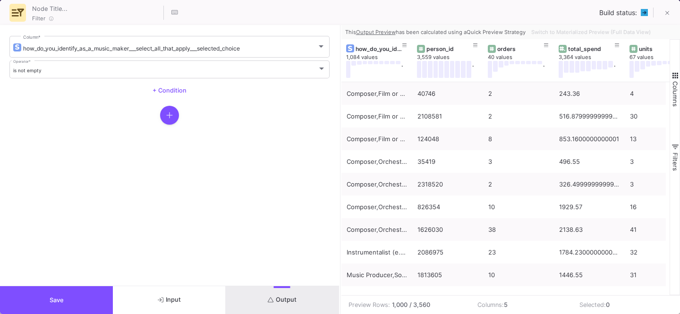
click at [69, 293] on button "Save" at bounding box center [56, 300] width 113 height 28
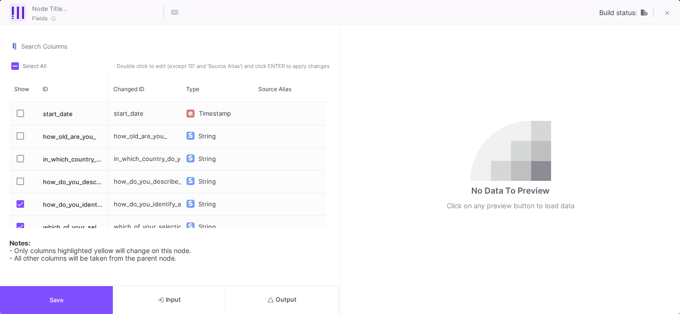
click at [268, 302] on icon "submit" at bounding box center [271, 300] width 6 height 6
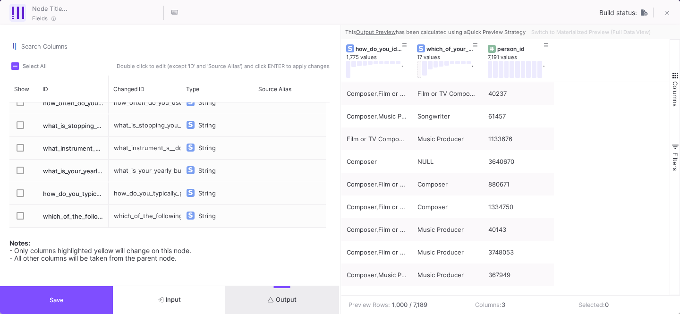
scroll to position [305, 0]
click at [102, 296] on button "Save" at bounding box center [56, 300] width 113 height 28
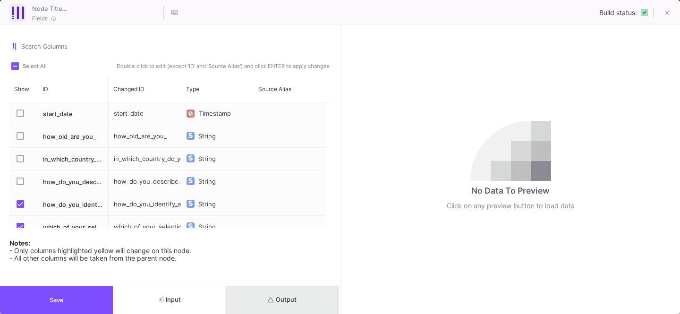
click at [284, 296] on span "Output" at bounding box center [282, 299] width 29 height 7
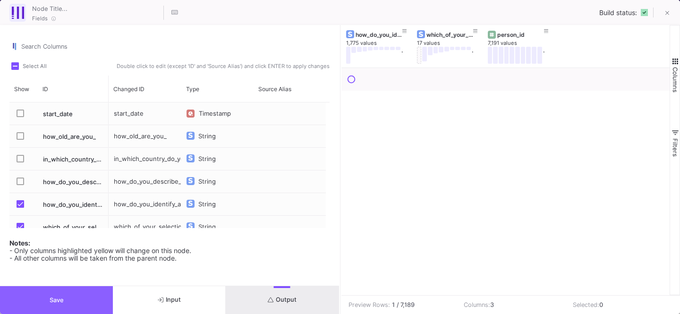
click at [76, 289] on button "Save" at bounding box center [56, 300] width 113 height 28
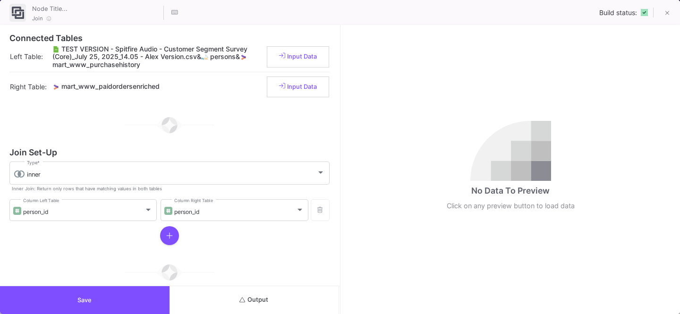
click at [262, 298] on span "Output" at bounding box center [253, 299] width 29 height 7
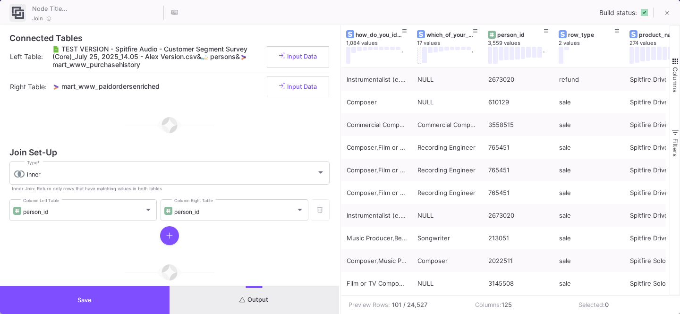
click at [106, 292] on button "Save" at bounding box center [84, 300] width 169 height 28
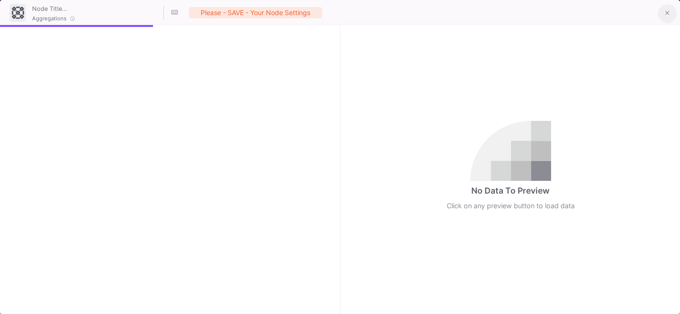
click at [668, 15] on icon at bounding box center [667, 13] width 4 height 7
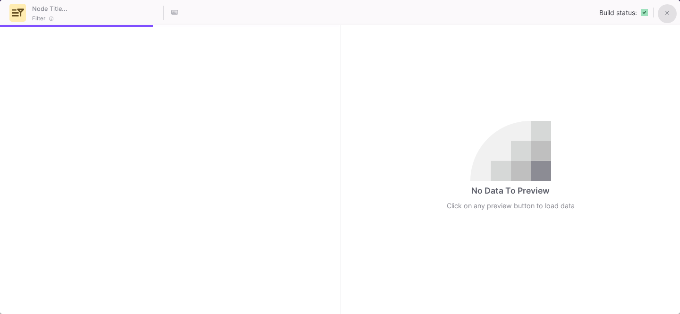
click at [668, 17] on fa-icon at bounding box center [667, 13] width 4 height 8
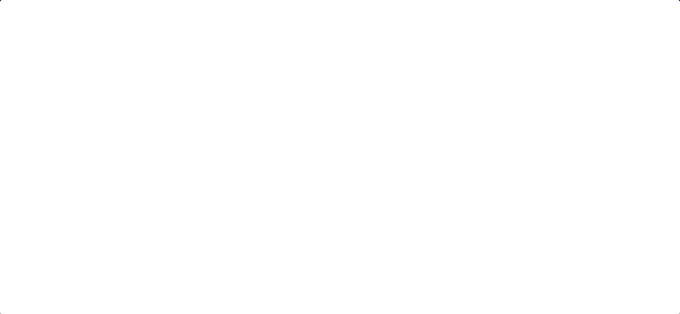
click at [79, 52] on div at bounding box center [340, 157] width 680 height 314
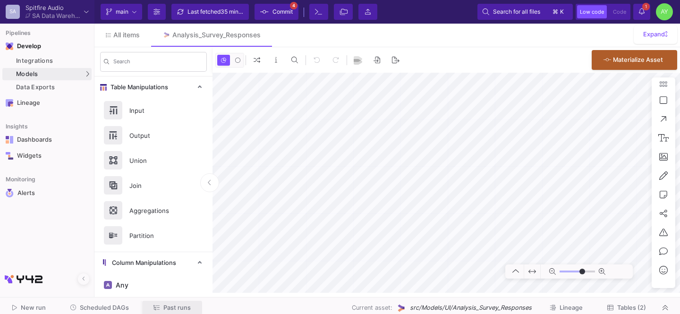
click at [179, 301] on button "Past runs" at bounding box center [172, 308] width 60 height 15
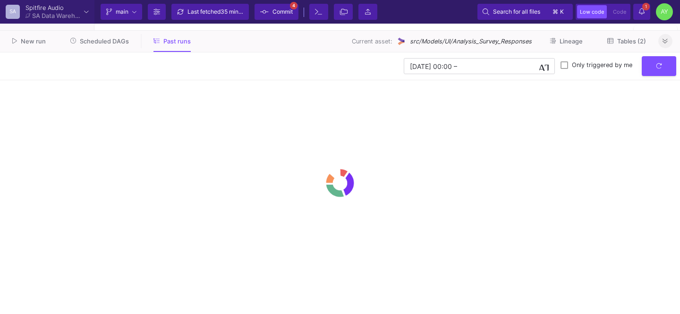
type input "-38"
click at [668, 39] on button at bounding box center [665, 41] width 14 height 14
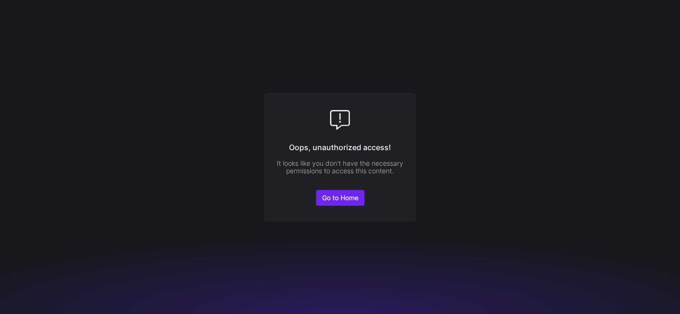
click at [335, 195] on span "Go to Home" at bounding box center [340, 198] width 36 height 8
